Goal: Task Accomplishment & Management: Use online tool/utility

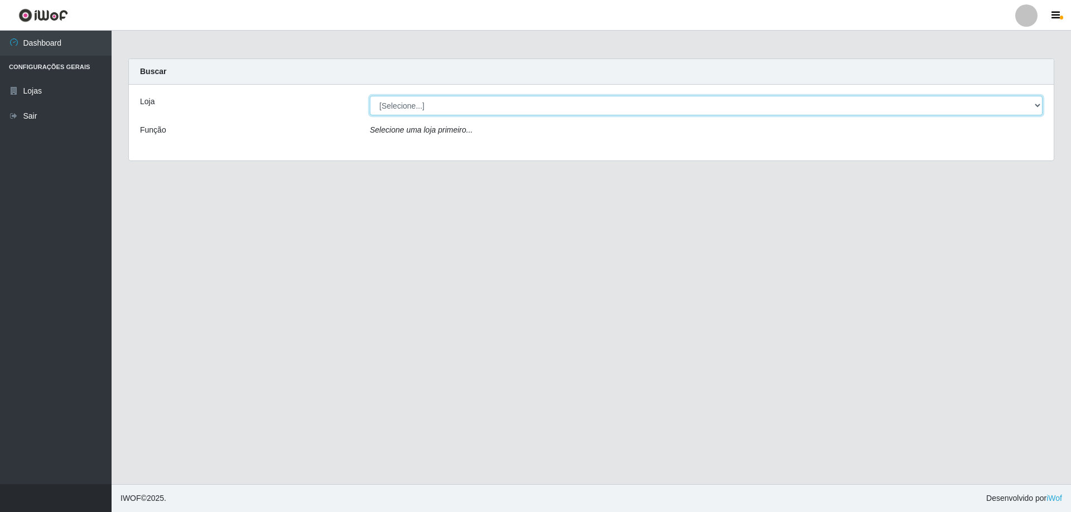
click at [452, 99] on select "[Selecione...] Atacado Vem - Loja 31 [GEOGRAPHIC_DATA]" at bounding box center [706, 106] width 673 height 20
select select "437"
click at [370, 96] on select "[Selecione...] Atacado Vem - Loja 31 [GEOGRAPHIC_DATA]" at bounding box center [706, 106] width 673 height 20
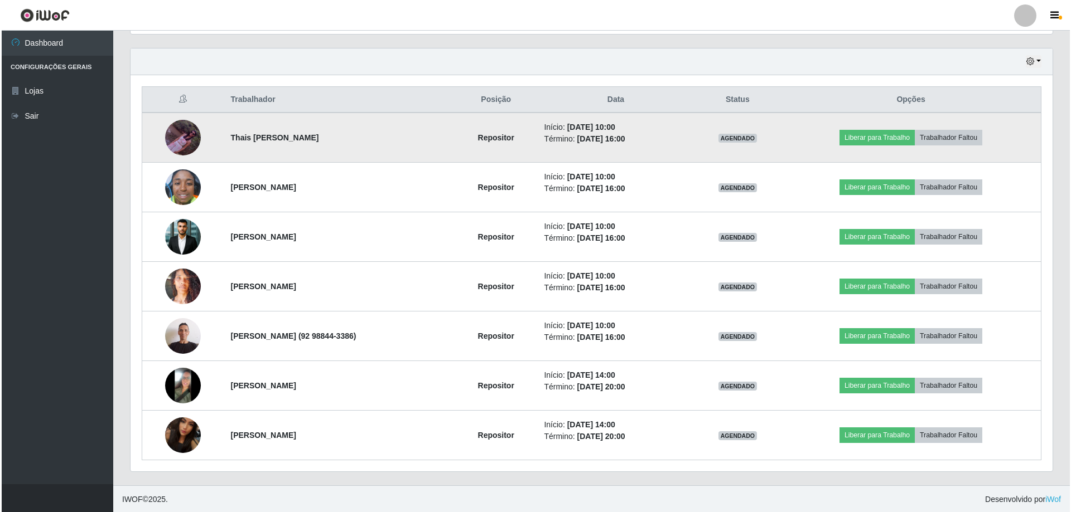
scroll to position [377, 0]
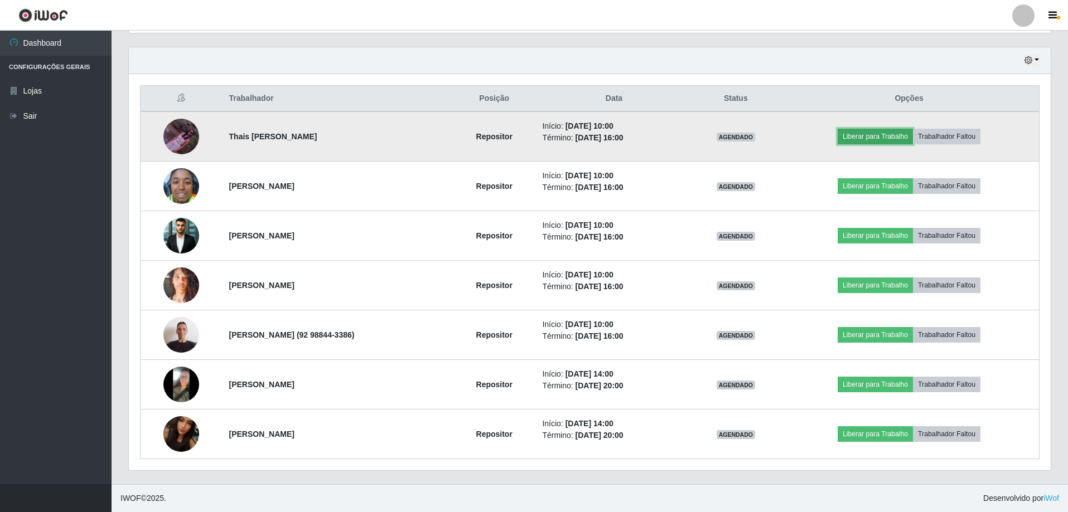
click at [889, 134] on button "Liberar para Trabalho" at bounding box center [875, 137] width 75 height 16
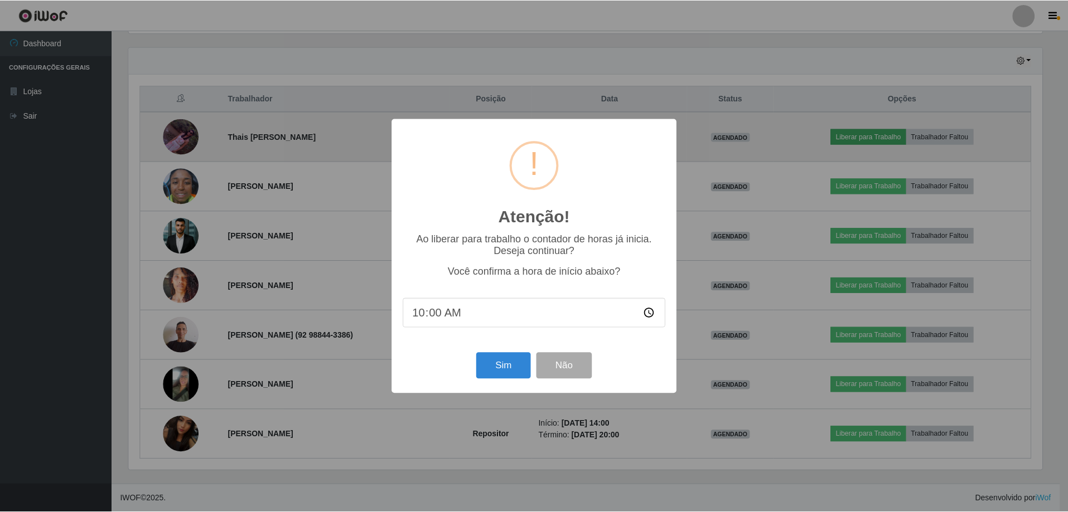
scroll to position [231, 916]
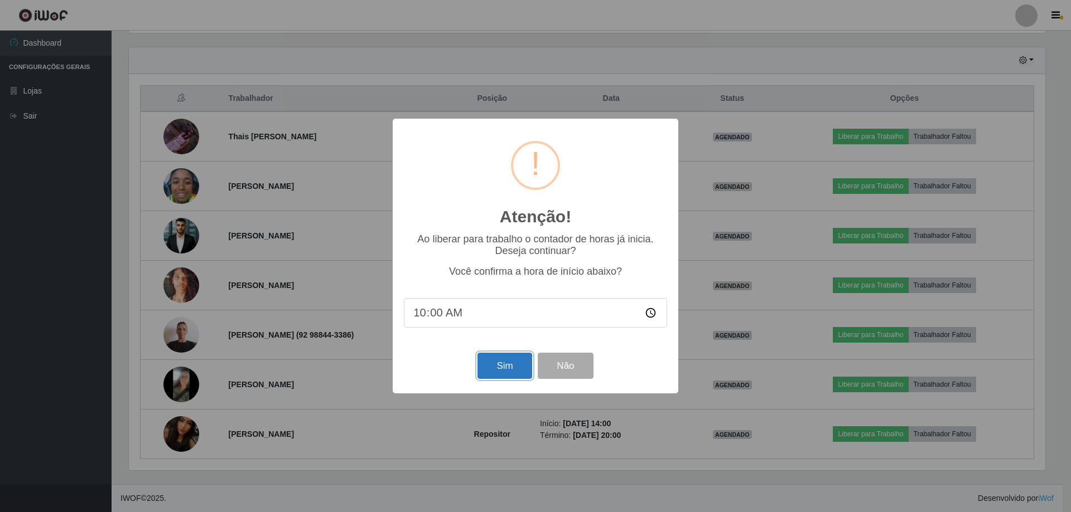
click at [507, 367] on button "Sim" at bounding box center [504, 366] width 54 height 26
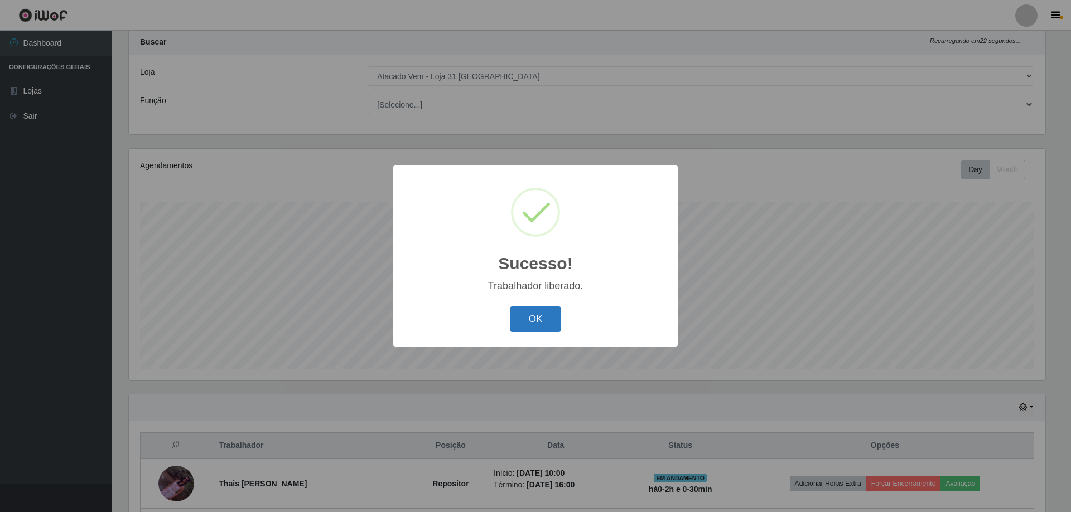
click at [550, 321] on button "OK" at bounding box center [536, 320] width 52 height 26
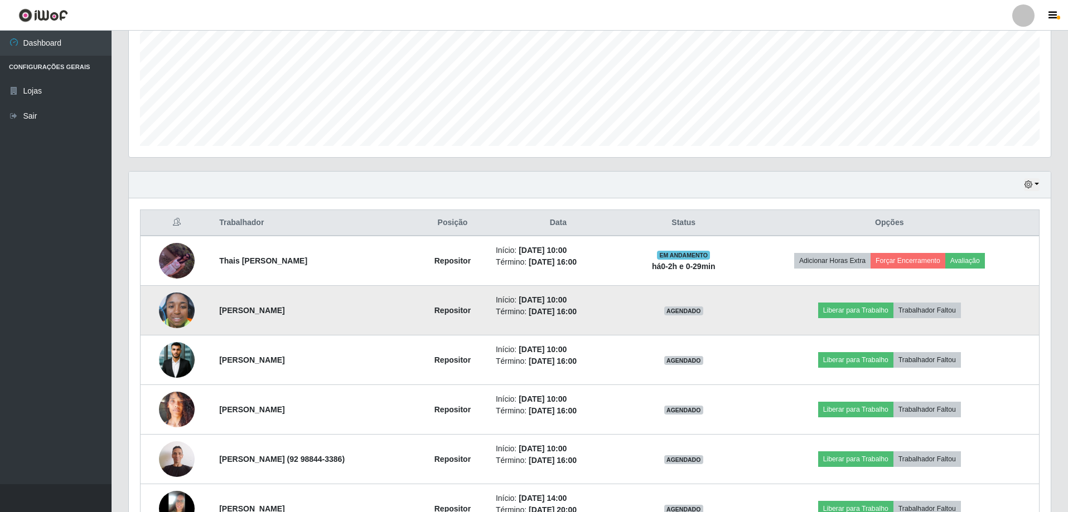
scroll to position [377, 0]
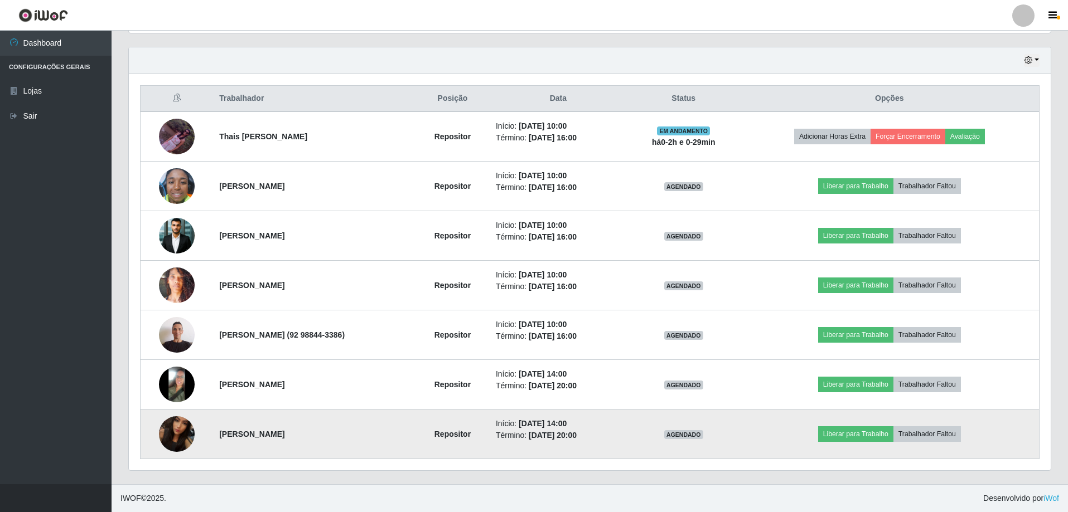
click at [180, 422] on img at bounding box center [177, 435] width 36 height 64
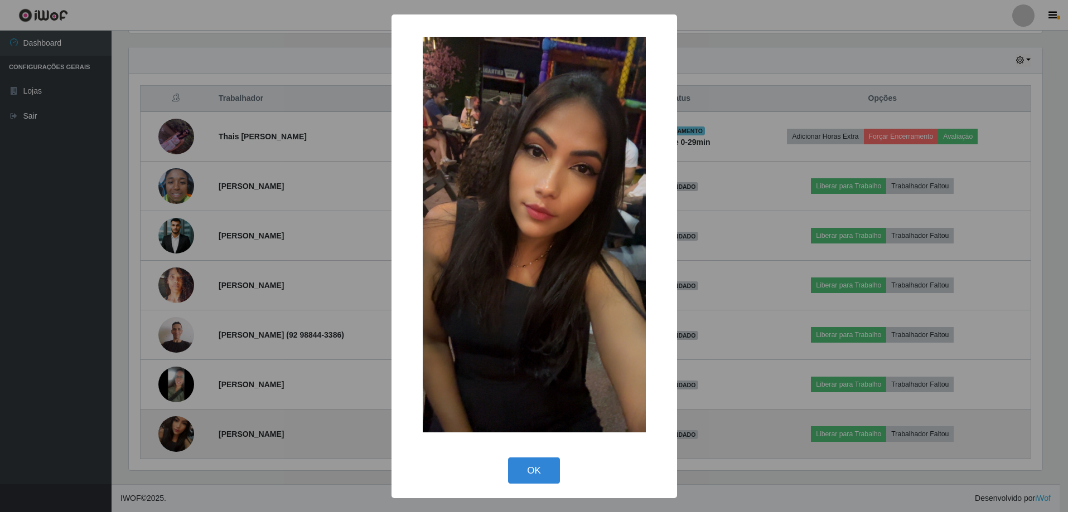
scroll to position [231, 916]
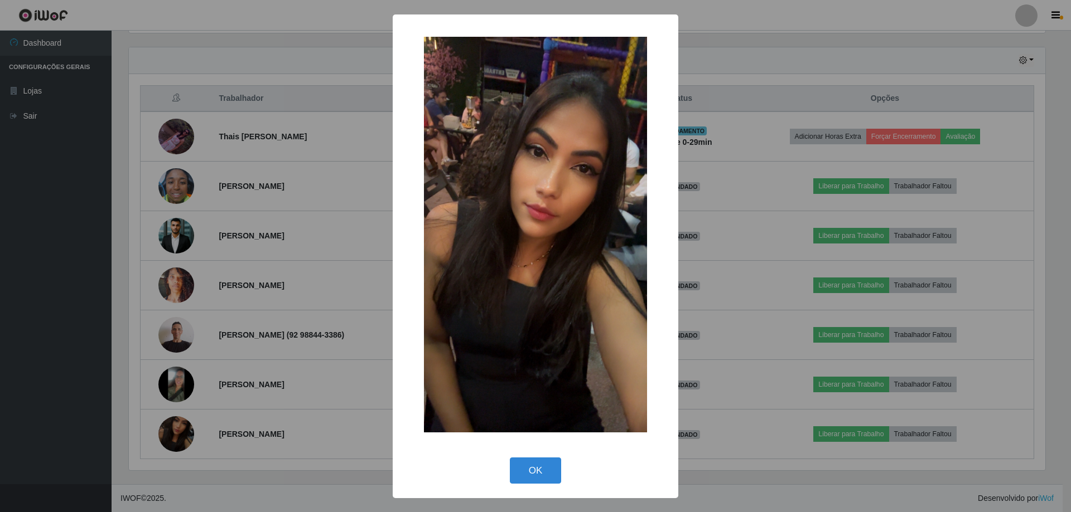
click at [247, 280] on div "× OK Cancel" at bounding box center [535, 256] width 1071 height 512
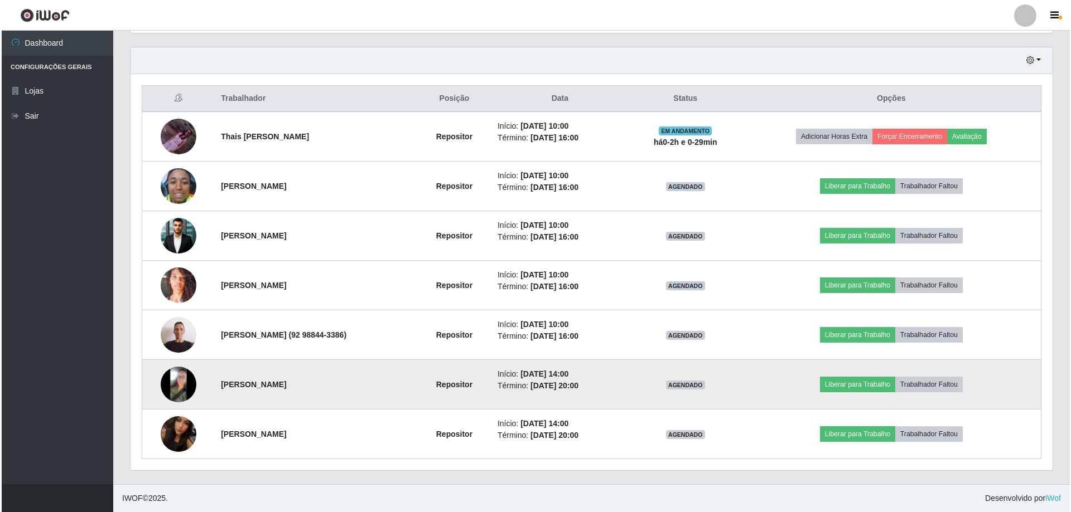
scroll to position [231, 922]
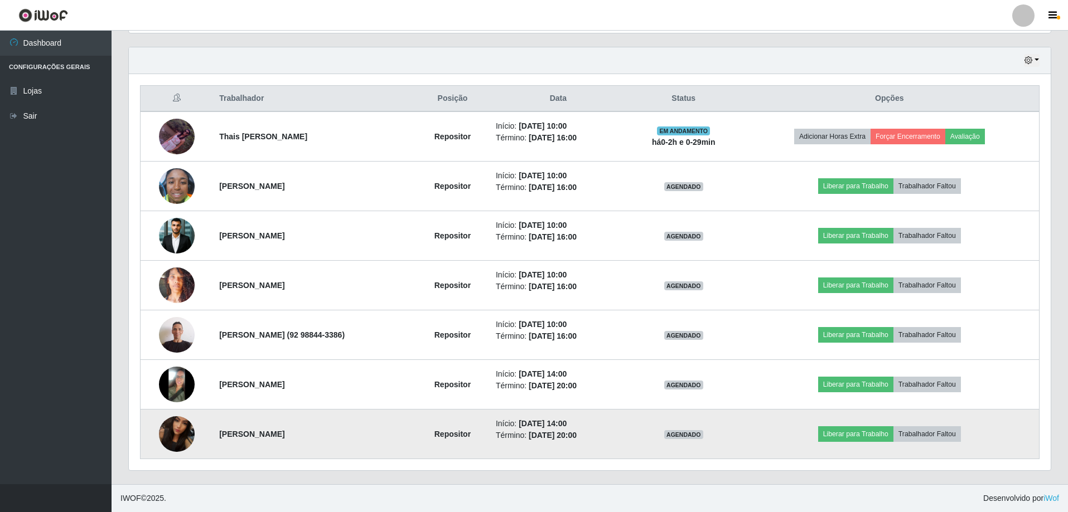
click at [176, 434] on img at bounding box center [177, 435] width 36 height 64
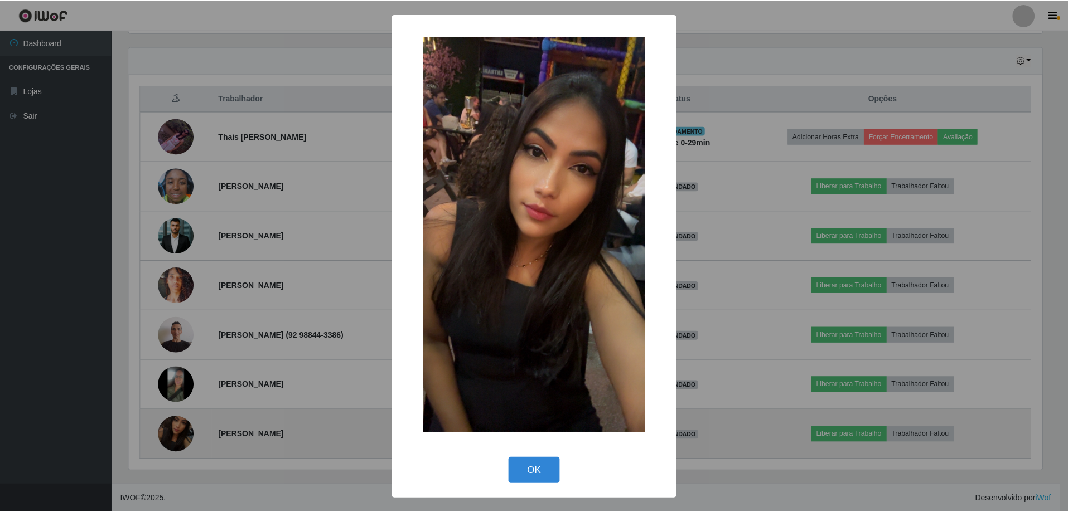
scroll to position [231, 916]
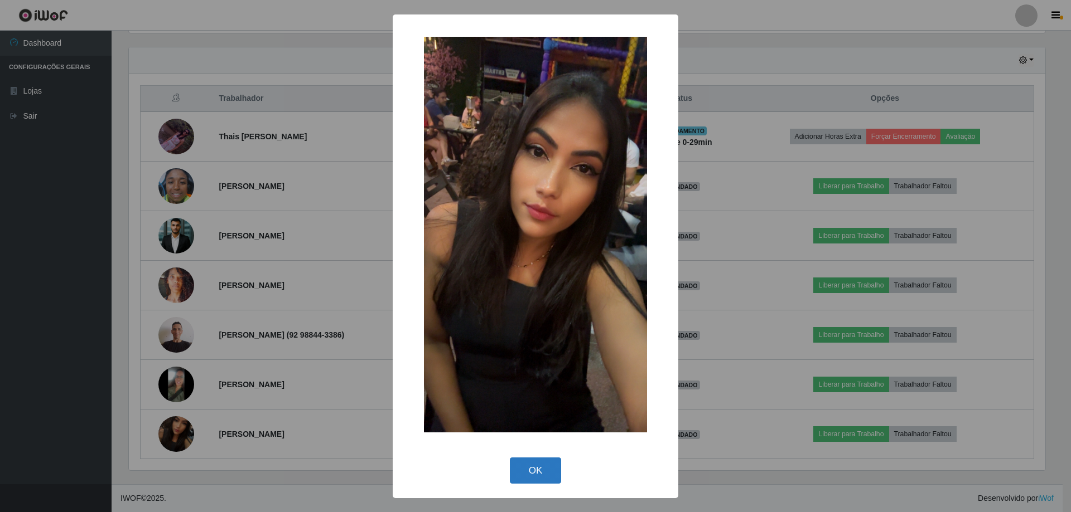
click at [531, 469] on button "OK" at bounding box center [536, 471] width 52 height 26
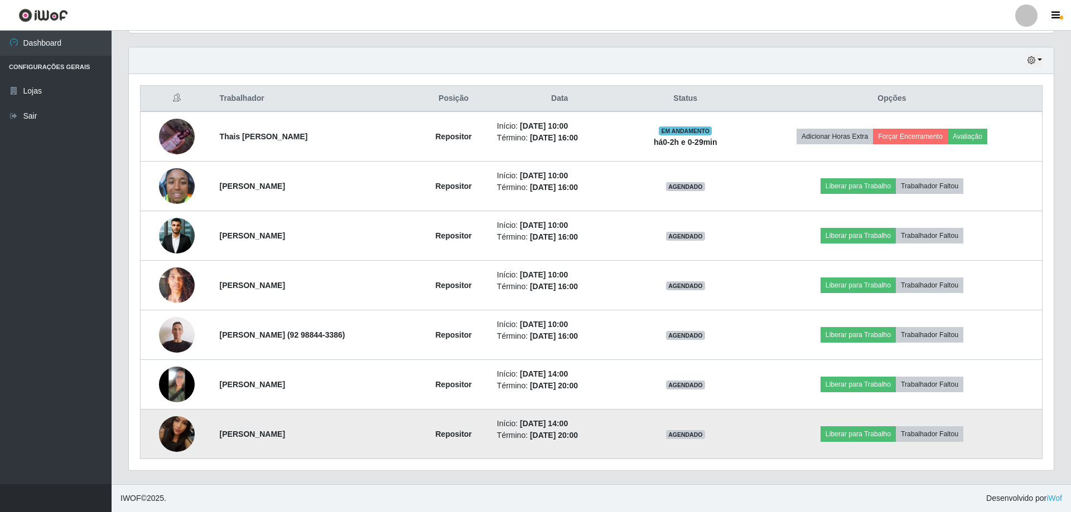
scroll to position [231, 922]
click at [176, 431] on img at bounding box center [177, 435] width 36 height 64
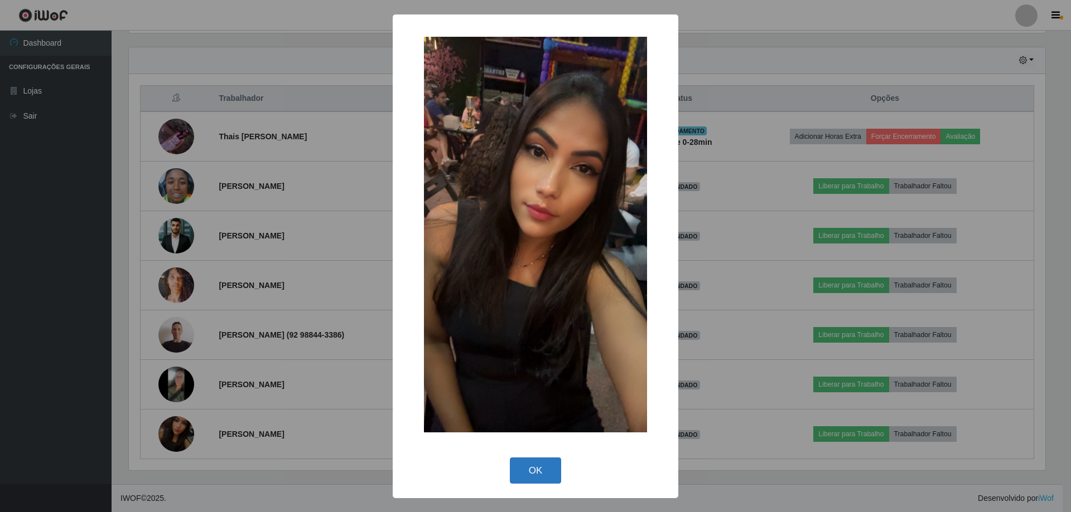
click at [545, 478] on button "OK" at bounding box center [536, 471] width 52 height 26
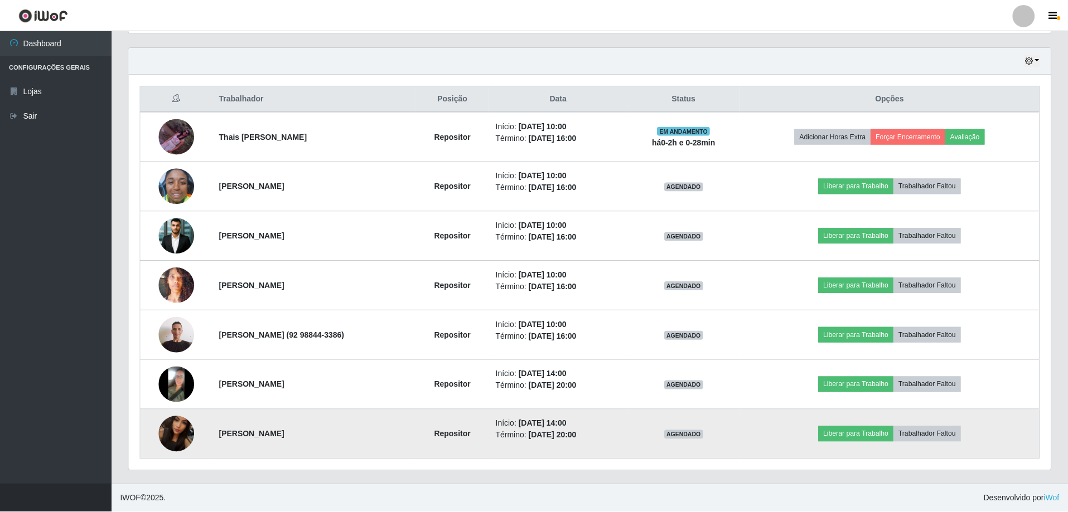
scroll to position [231, 922]
